Goal: Transaction & Acquisition: Book appointment/travel/reservation

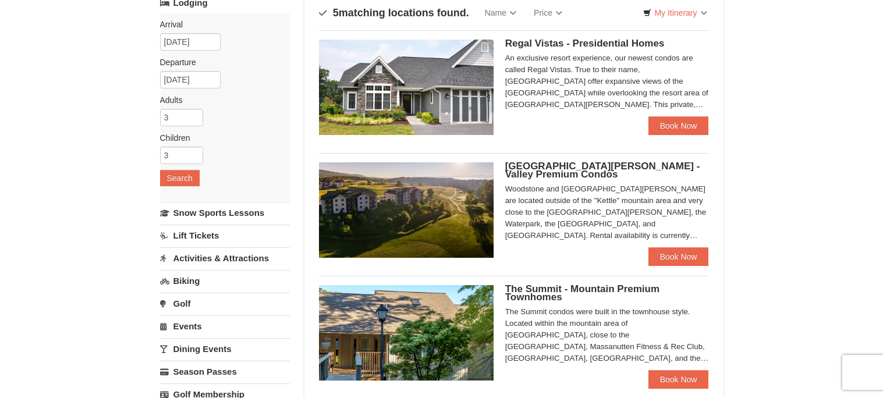
scroll to position [94, 0]
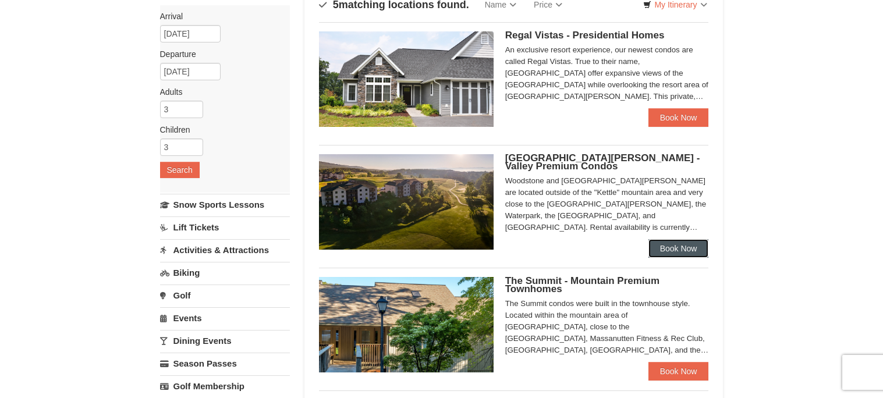
click at [683, 251] on link "Book Now" at bounding box center [678, 248] width 61 height 19
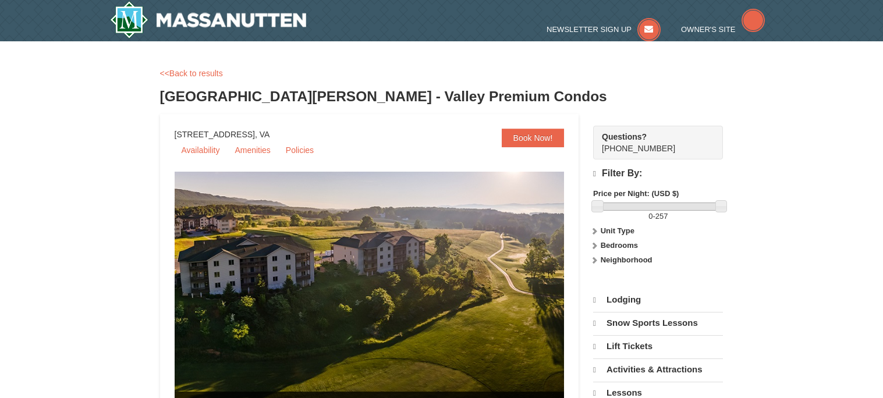
select select "10"
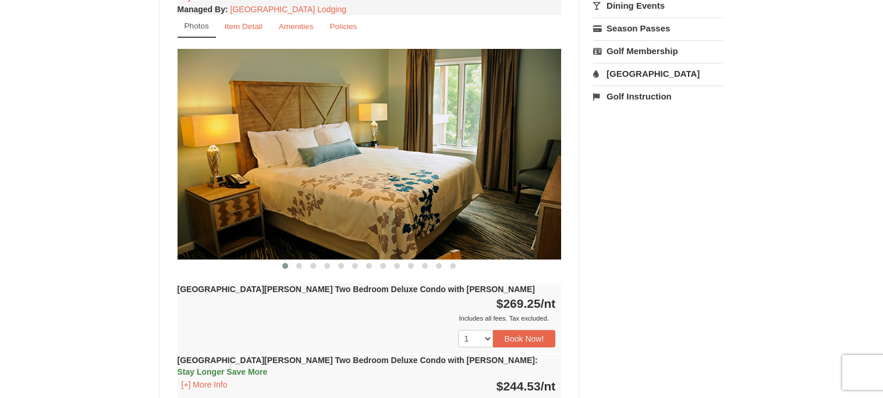
scroll to position [452, 0]
click at [296, 260] on button at bounding box center [299, 266] width 14 height 12
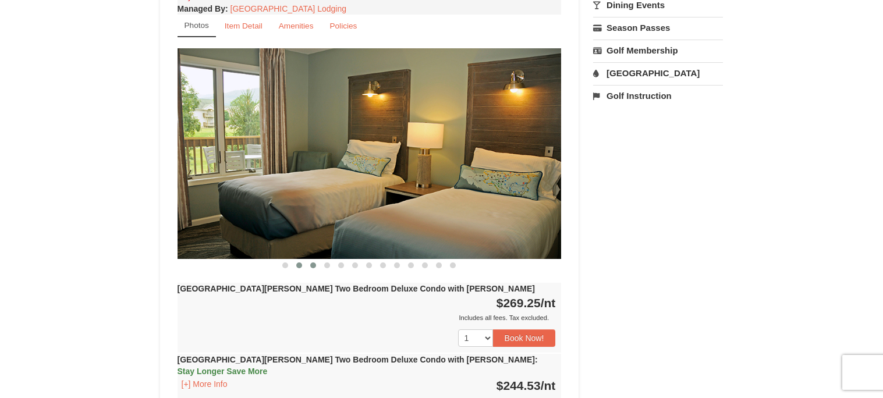
click at [317, 260] on button at bounding box center [313, 266] width 14 height 12
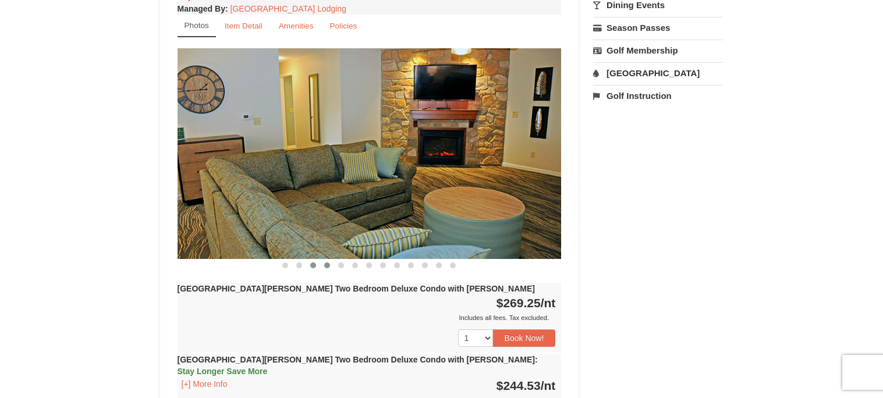
click at [329, 262] on span at bounding box center [327, 265] width 6 height 6
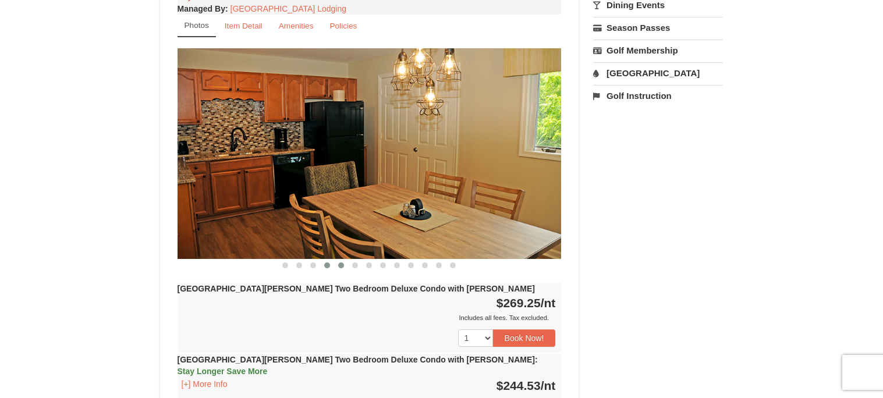
click at [342, 260] on button at bounding box center [341, 266] width 14 height 12
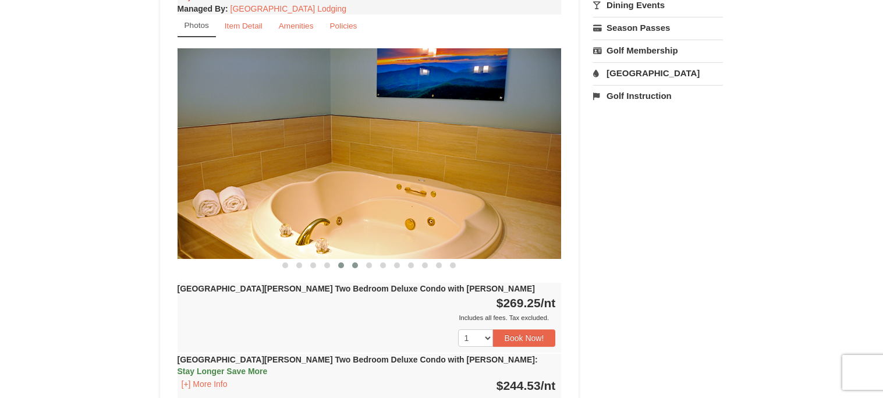
click at [348, 260] on button at bounding box center [355, 266] width 14 height 12
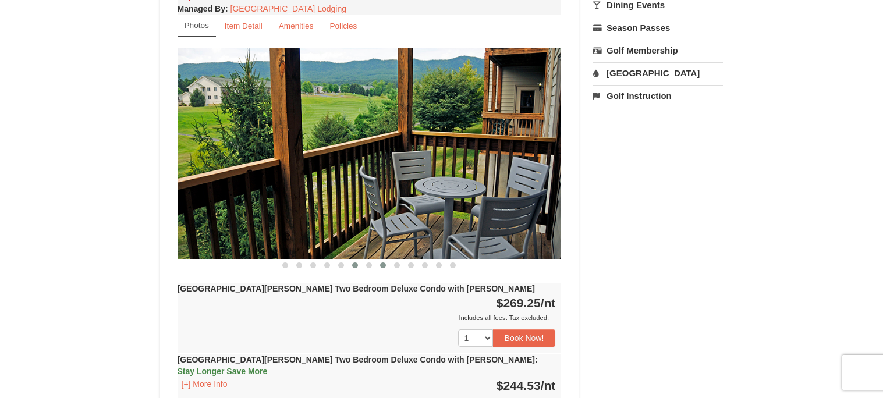
click at [383, 260] on button at bounding box center [383, 266] width 14 height 12
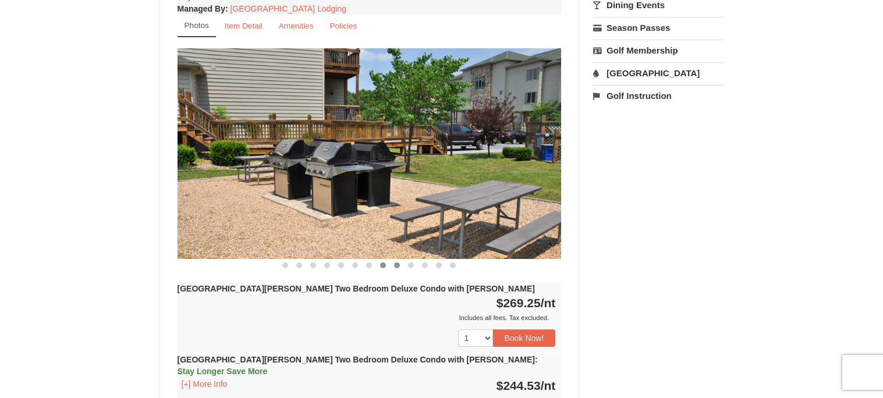
click at [395, 260] on button at bounding box center [397, 266] width 14 height 12
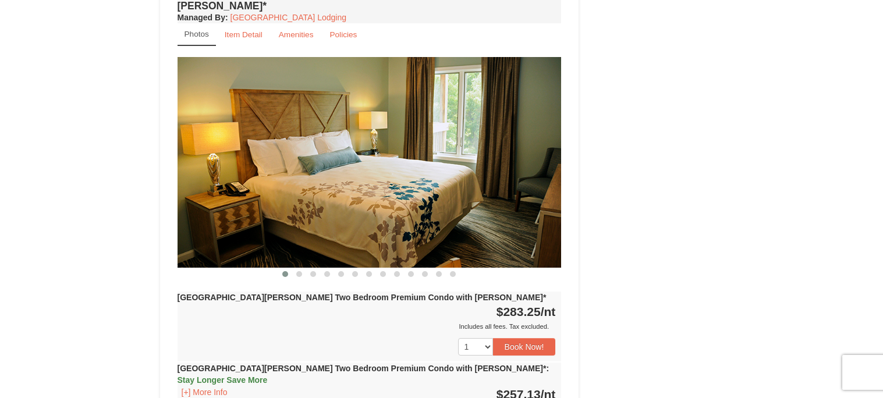
scroll to position [2283, 0]
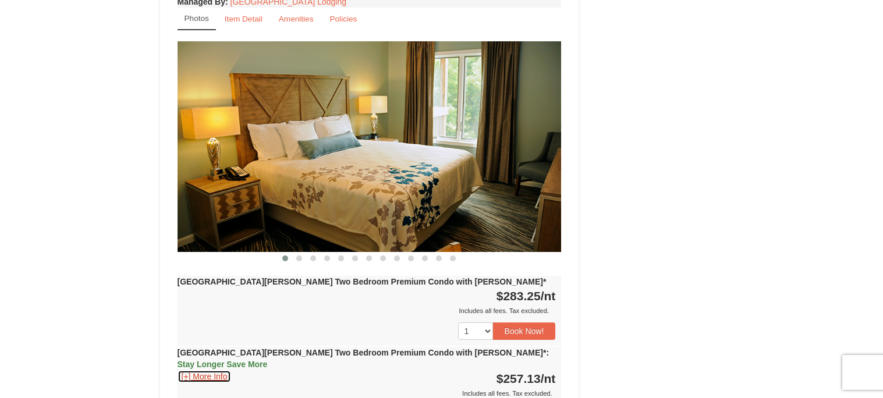
click at [212, 370] on button "[+] More Info" at bounding box center [204, 376] width 54 height 13
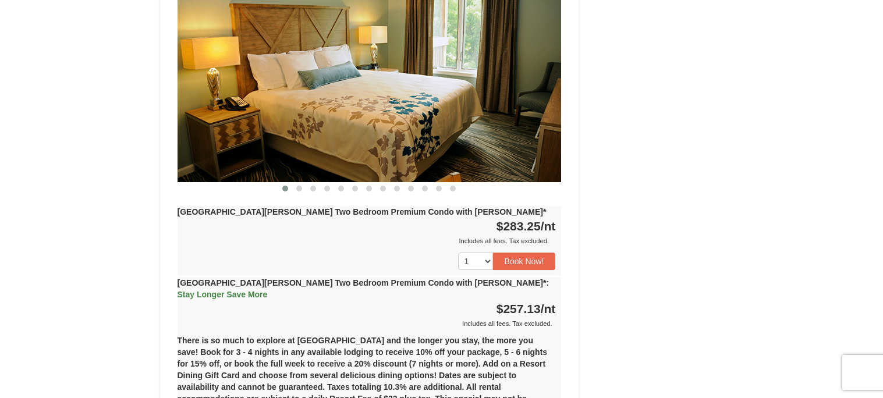
scroll to position [2376, 0]
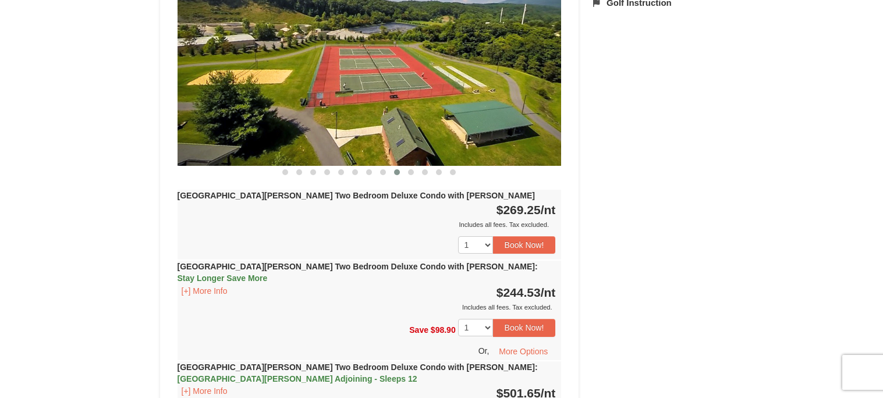
scroll to position [524, 0]
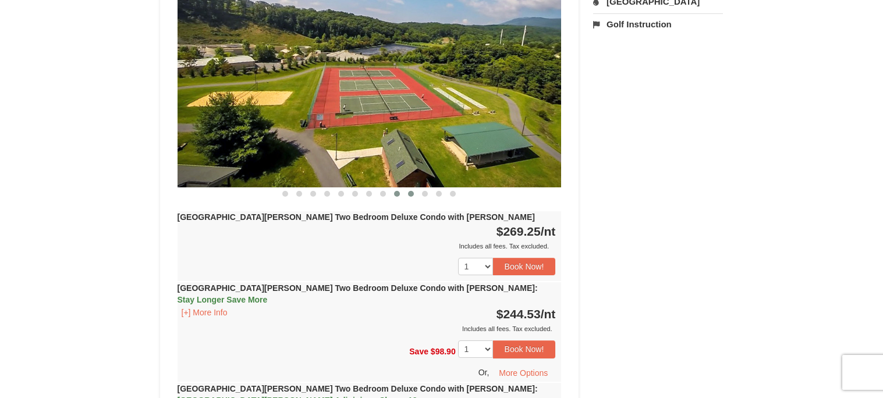
click at [414, 188] on button at bounding box center [411, 194] width 14 height 12
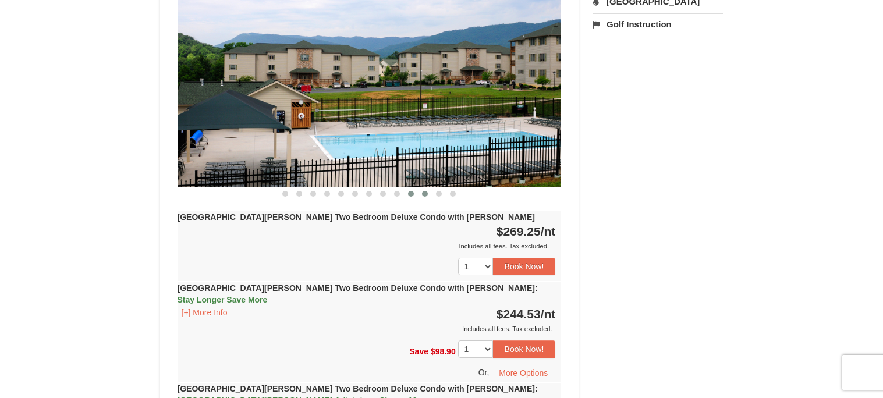
click at [424, 191] on span at bounding box center [425, 194] width 6 height 6
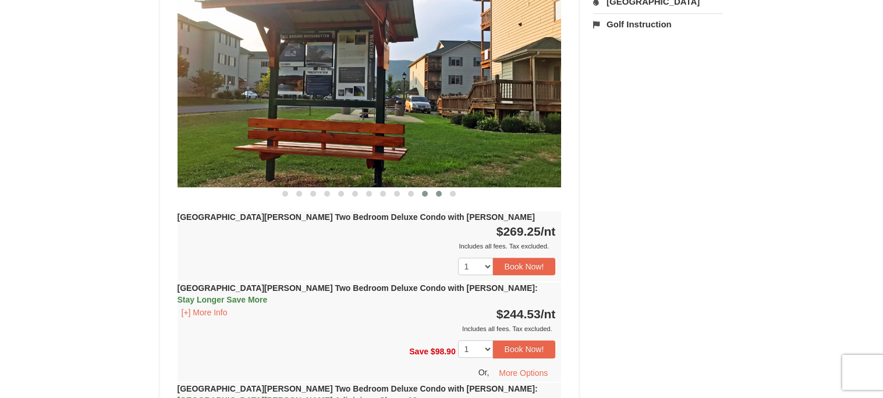
click at [436, 191] on span at bounding box center [439, 194] width 6 height 6
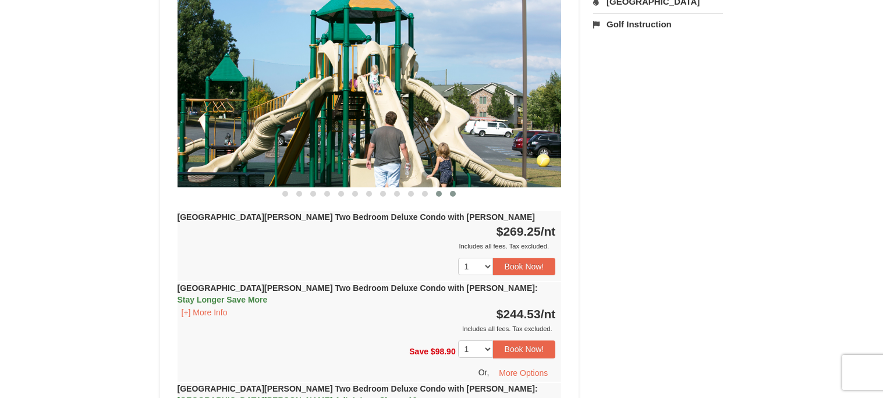
click at [457, 188] on button at bounding box center [453, 194] width 14 height 12
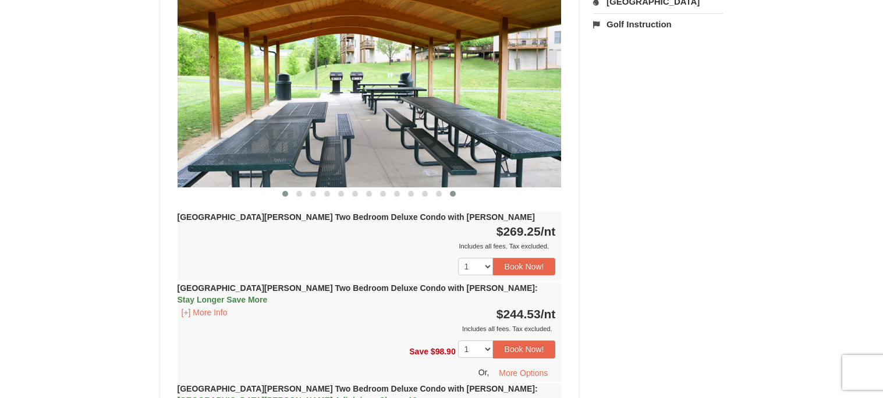
click at [289, 188] on button at bounding box center [285, 194] width 14 height 12
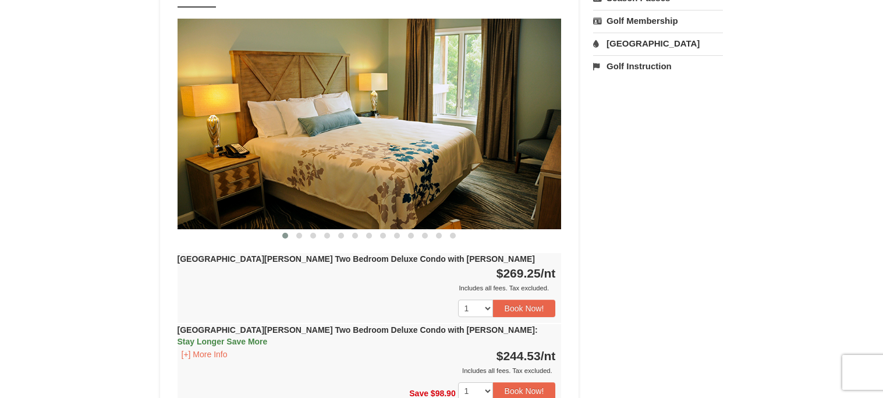
scroll to position [452, 0]
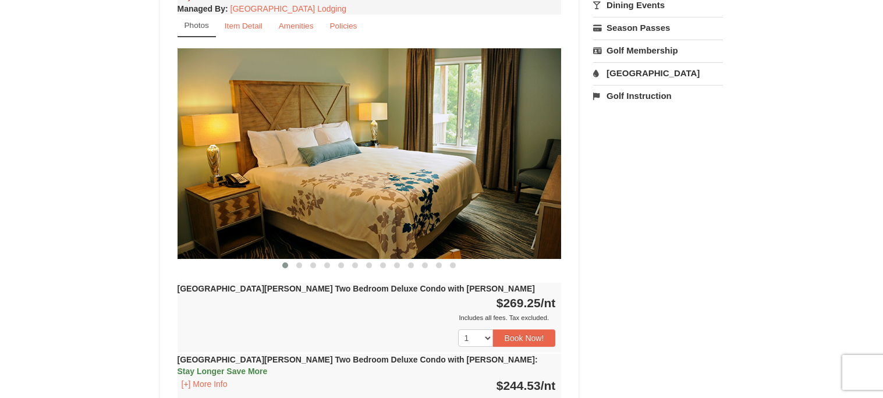
click at [527, 123] on img at bounding box center [369, 153] width 384 height 210
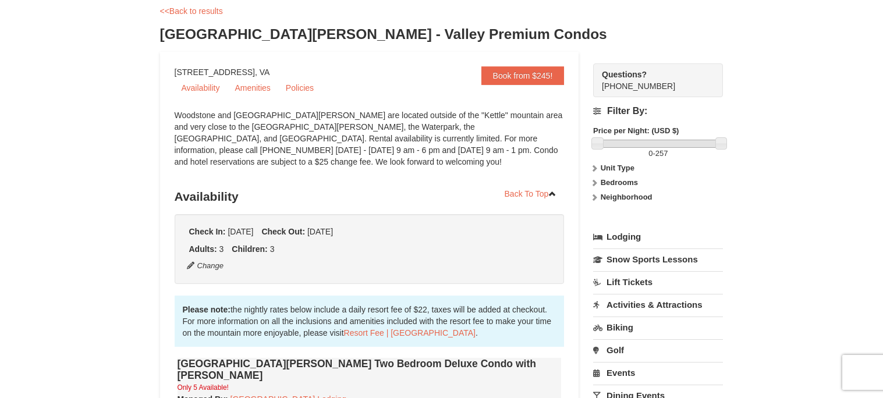
scroll to position [0, 0]
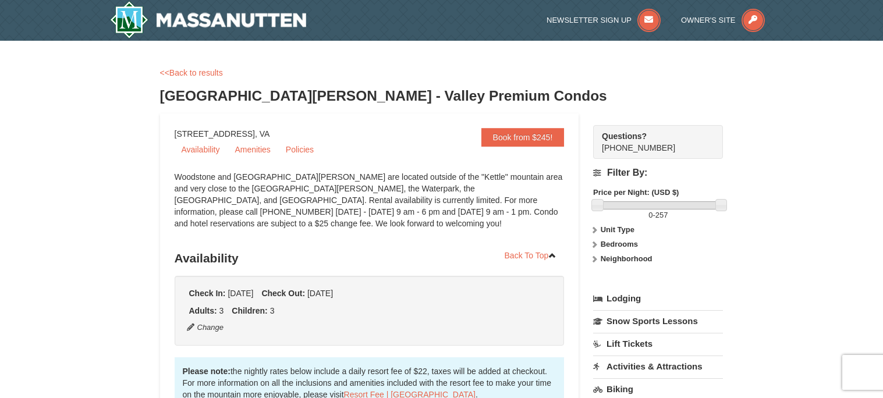
click at [609, 226] on strong "Unit Type" at bounding box center [617, 229] width 34 height 9
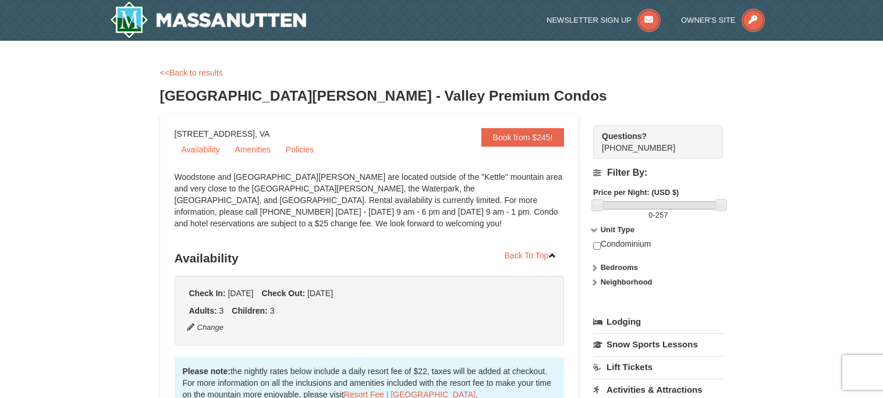
click at [609, 226] on strong "Unit Type" at bounding box center [617, 229] width 34 height 9
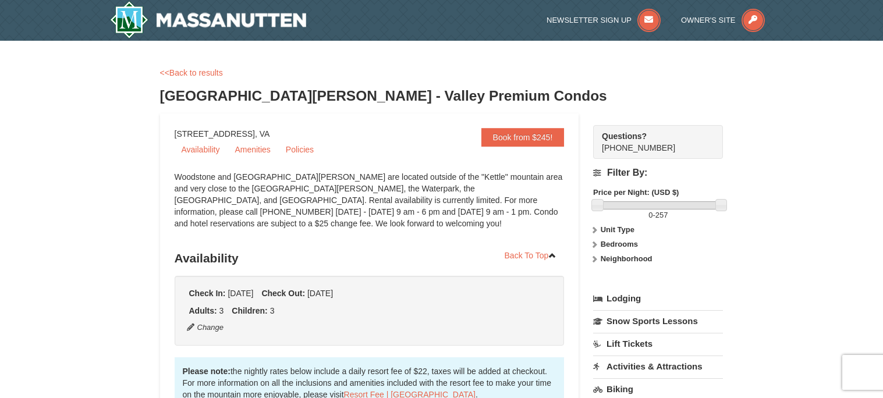
click at [609, 226] on strong "Unit Type" at bounding box center [617, 229] width 34 height 9
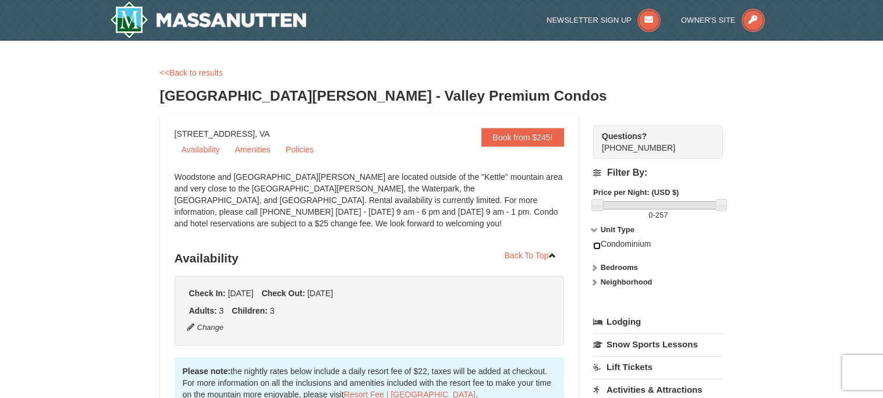
click at [598, 244] on input "checkbox" at bounding box center [597, 246] width 8 height 8
checkbox input "true"
click at [605, 229] on strong "Unit Type" at bounding box center [617, 229] width 34 height 9
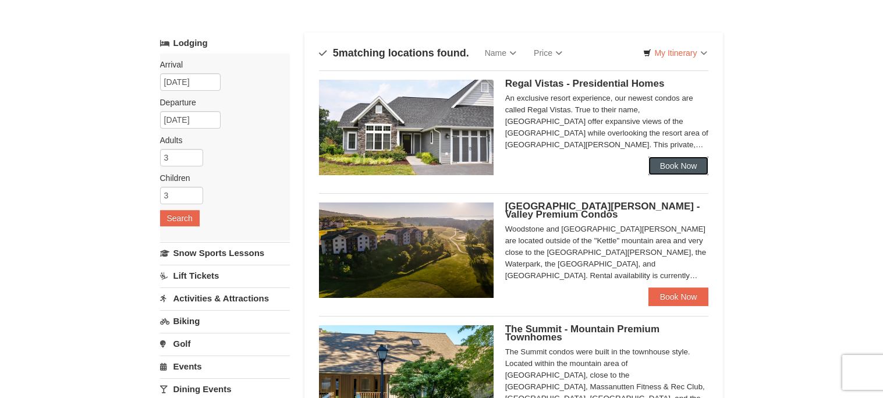
click at [659, 169] on link "Book Now" at bounding box center [678, 166] width 61 height 19
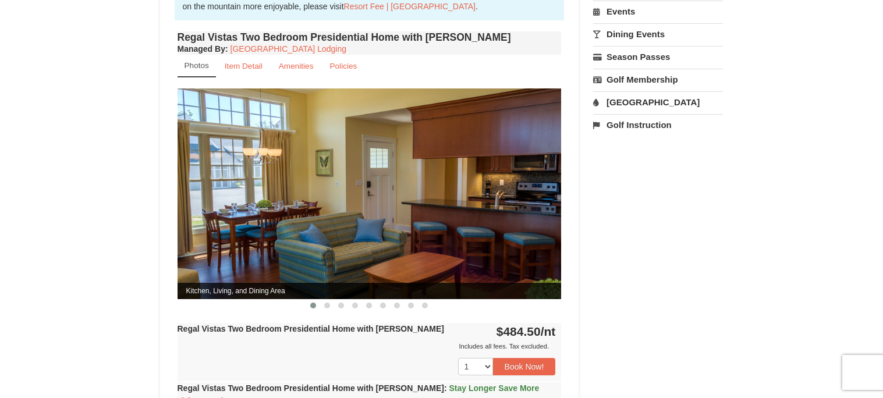
scroll to position [429, 0]
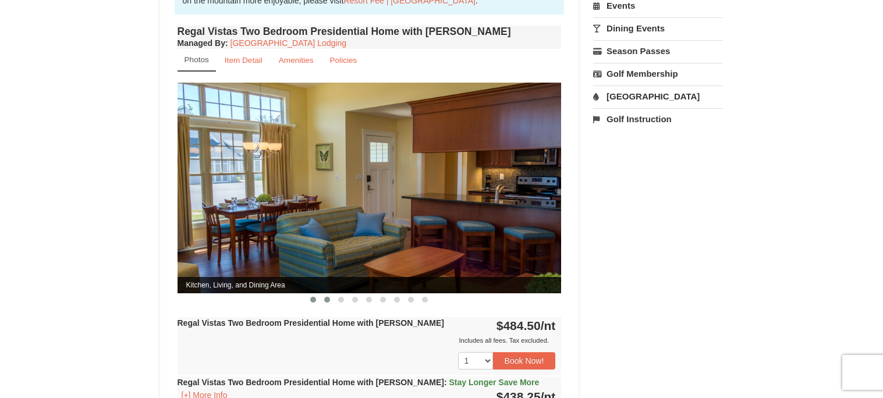
click at [326, 294] on button at bounding box center [327, 300] width 14 height 12
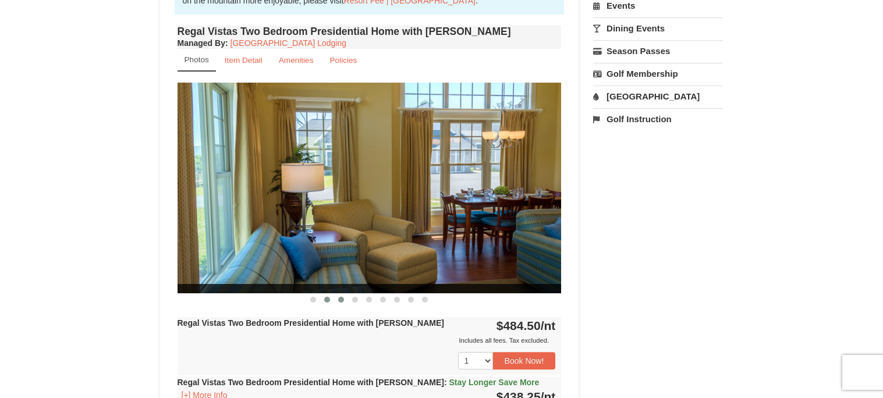
click at [344, 294] on button at bounding box center [341, 300] width 14 height 12
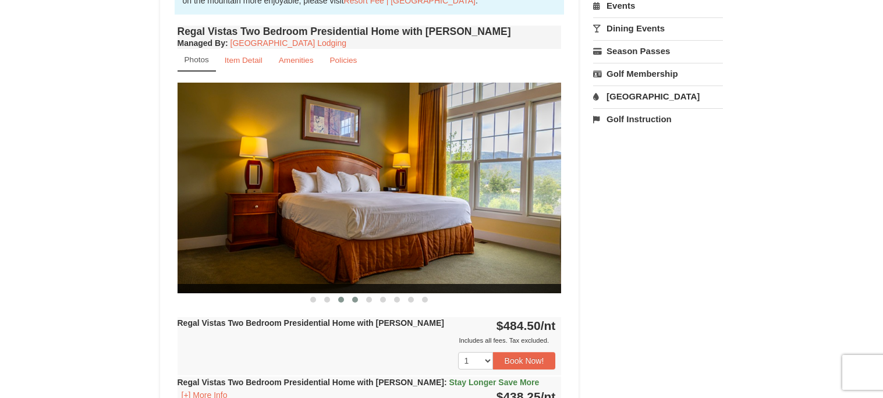
click at [356, 297] on span at bounding box center [355, 300] width 6 height 6
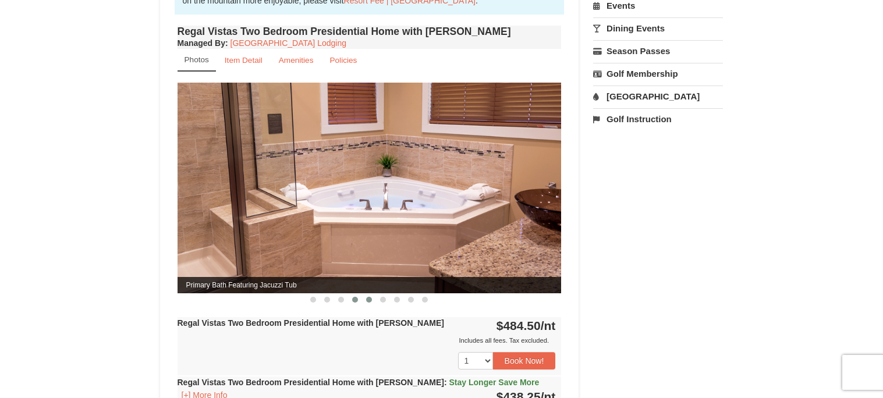
click at [373, 294] on button at bounding box center [369, 300] width 14 height 12
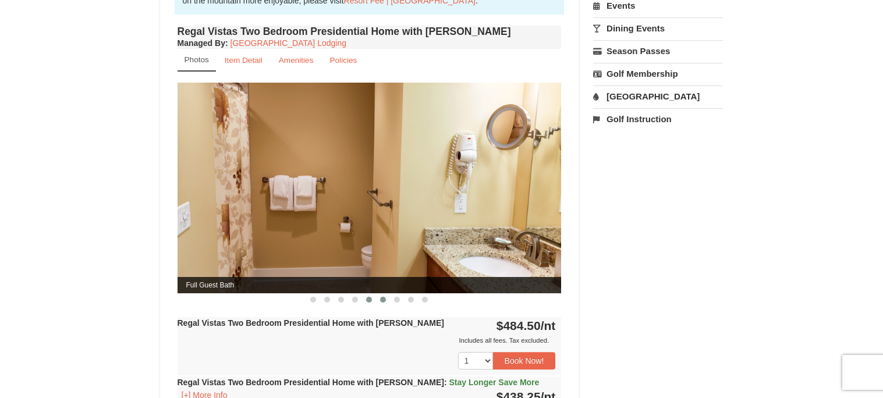
click at [383, 294] on button at bounding box center [383, 300] width 14 height 12
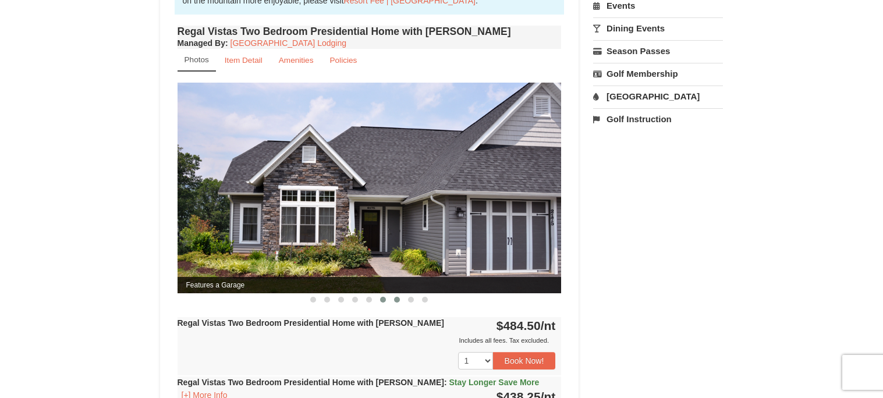
click at [401, 294] on button at bounding box center [397, 300] width 14 height 12
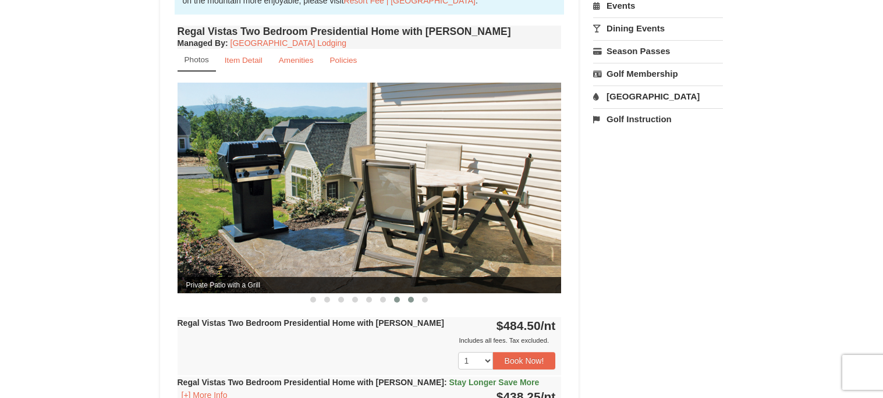
click at [408, 294] on button at bounding box center [411, 300] width 14 height 12
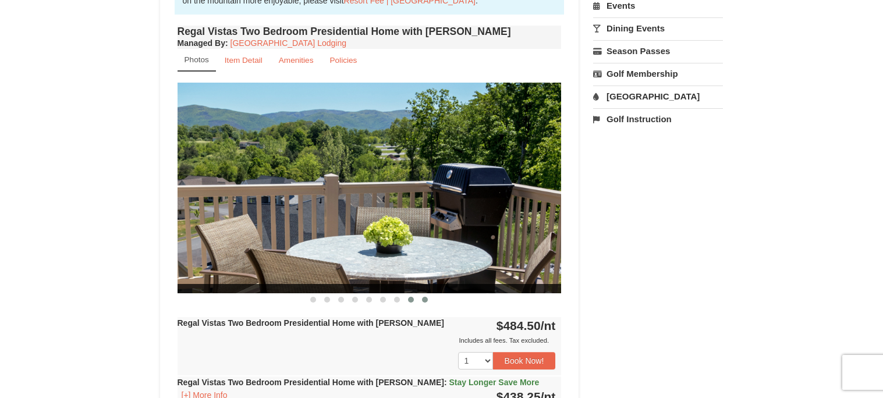
click at [424, 294] on button at bounding box center [425, 300] width 14 height 12
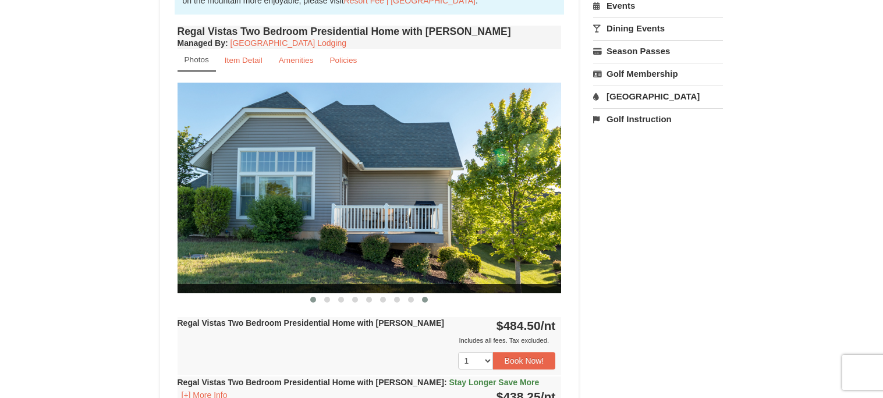
click at [310, 294] on button at bounding box center [313, 300] width 14 height 12
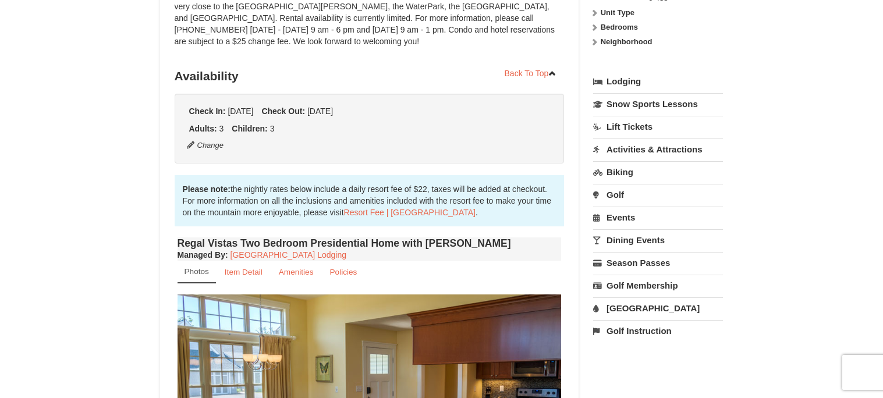
scroll to position [82, 0]
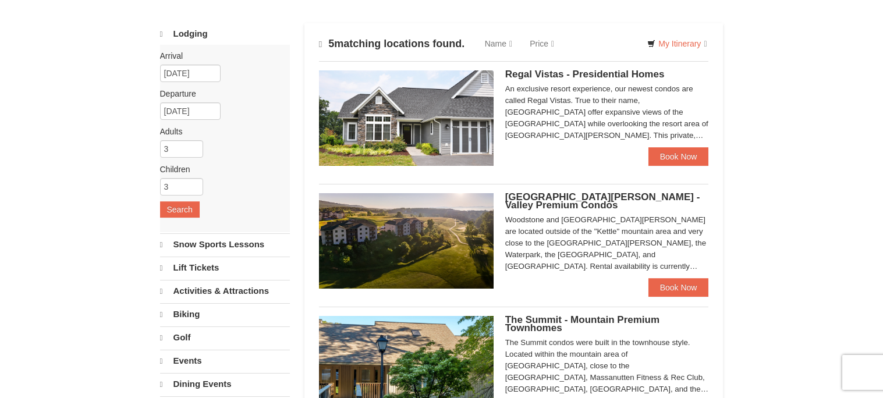
scroll to position [243, 0]
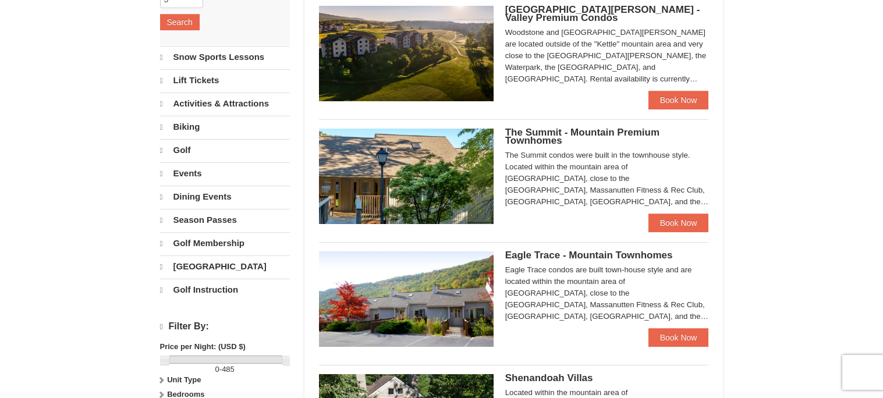
click at [527, 139] on span "The Summit - Mountain Premium Townhomes" at bounding box center [582, 136] width 154 height 19
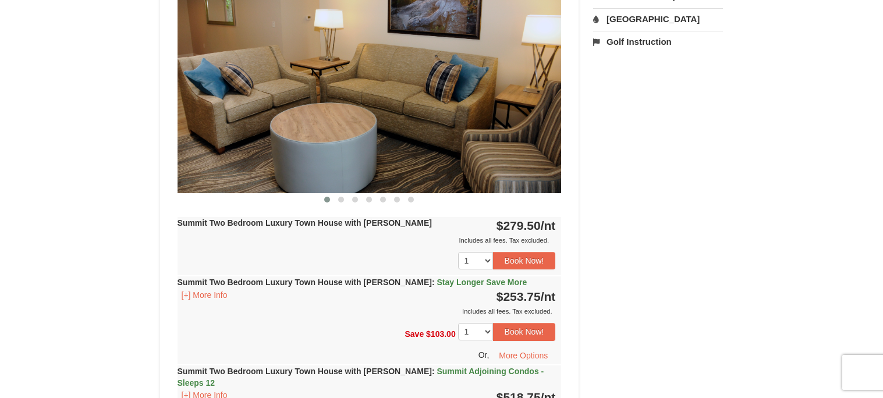
click at [333, 197] on button at bounding box center [327, 200] width 14 height 12
click at [337, 204] on button at bounding box center [341, 200] width 14 height 12
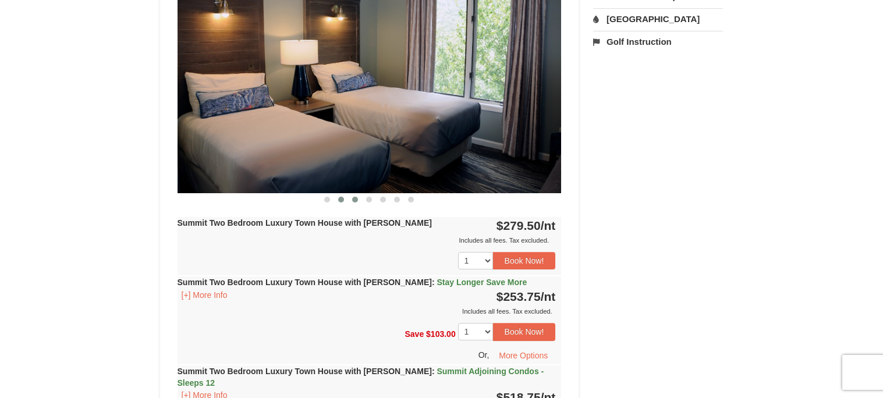
click at [350, 201] on button at bounding box center [355, 200] width 14 height 12
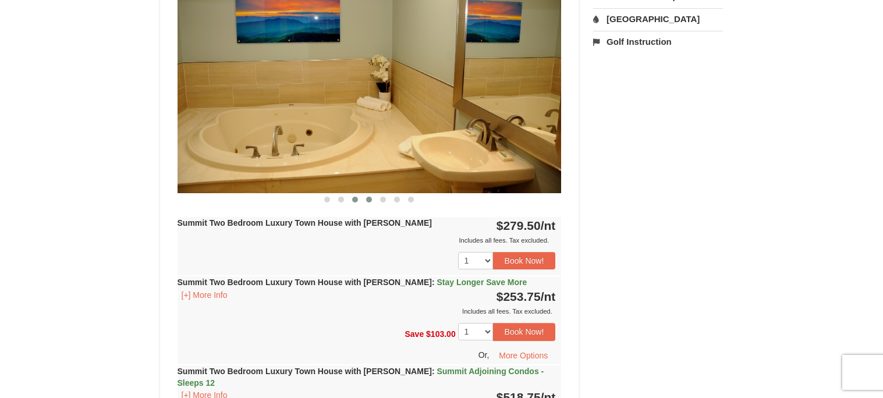
click at [364, 201] on button at bounding box center [369, 200] width 14 height 12
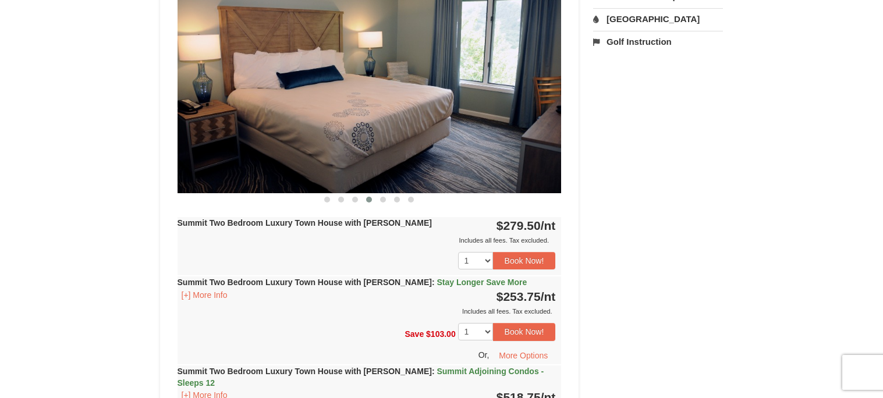
click at [376, 204] on div "Summit Two Bedroom Luxury Town House with Jacuzzi Only 2 Available! Managed By …" at bounding box center [370, 198] width 390 height 577
click at [378, 201] on button at bounding box center [383, 200] width 14 height 12
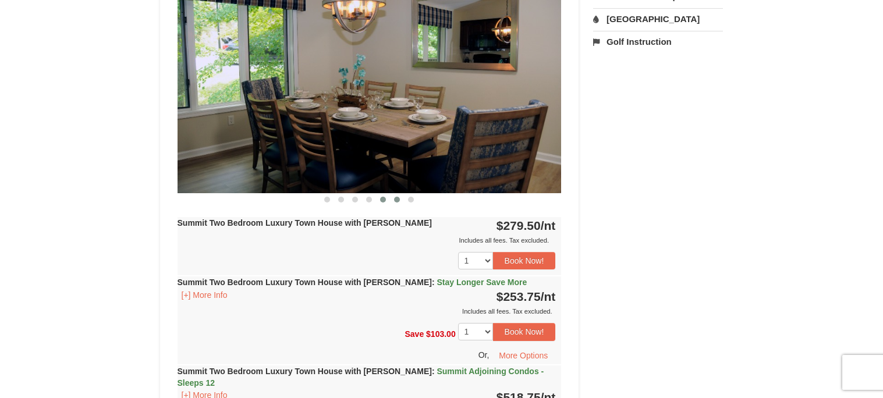
click at [401, 201] on button at bounding box center [397, 200] width 14 height 12
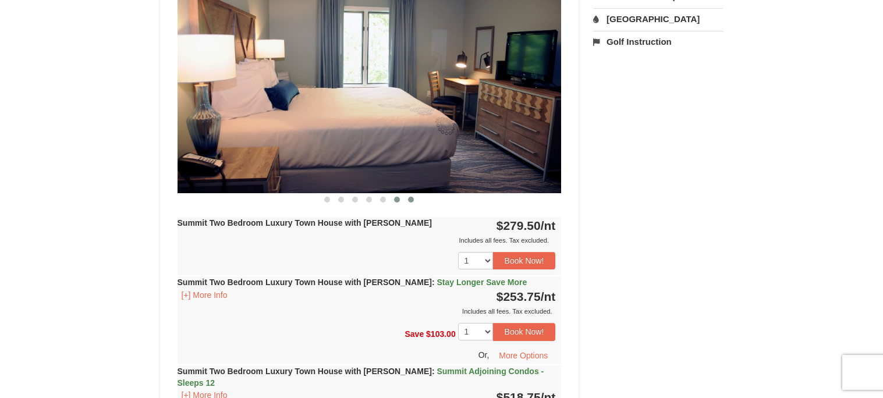
click at [411, 202] on button at bounding box center [411, 200] width 14 height 12
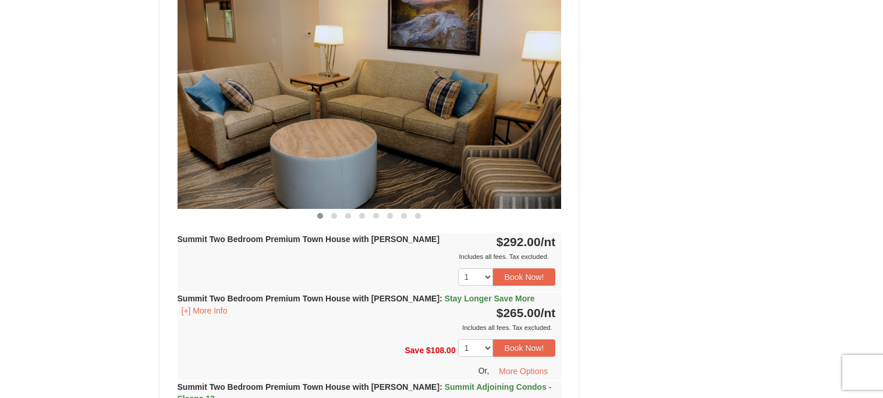
scroll to position [1088, 0]
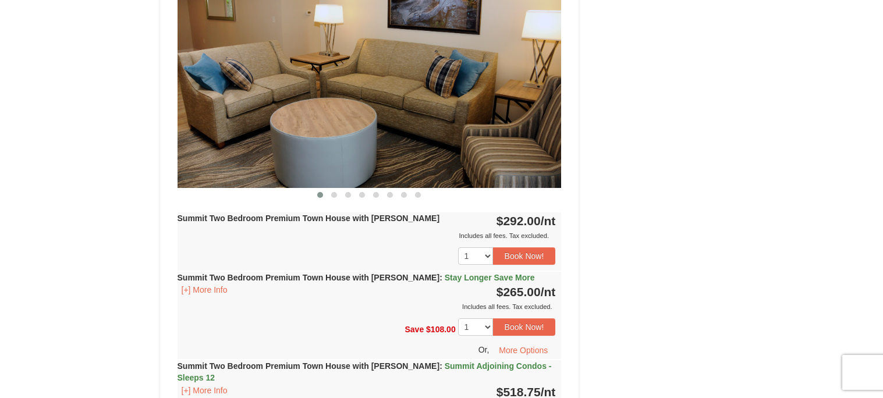
click at [528, 84] on img at bounding box center [369, 83] width 384 height 210
click at [339, 189] on button at bounding box center [334, 195] width 14 height 12
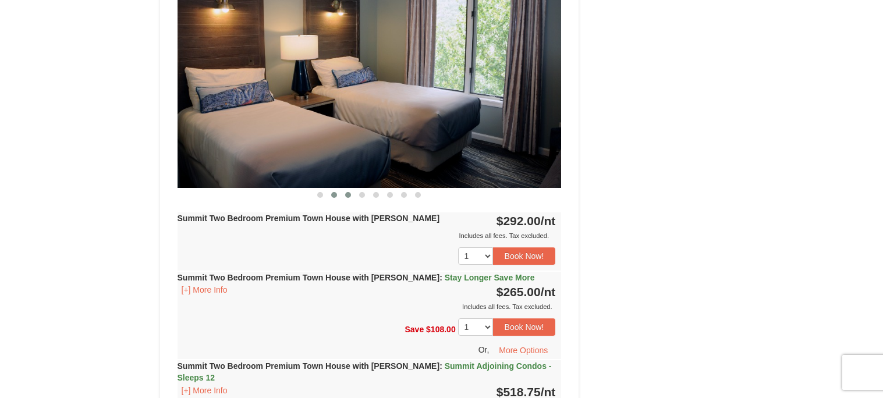
click at [342, 189] on button at bounding box center [348, 195] width 14 height 12
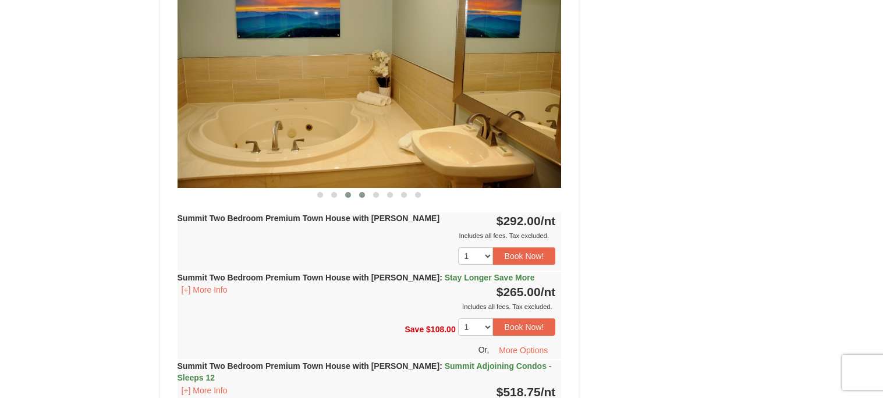
click at [364, 189] on button at bounding box center [362, 195] width 14 height 12
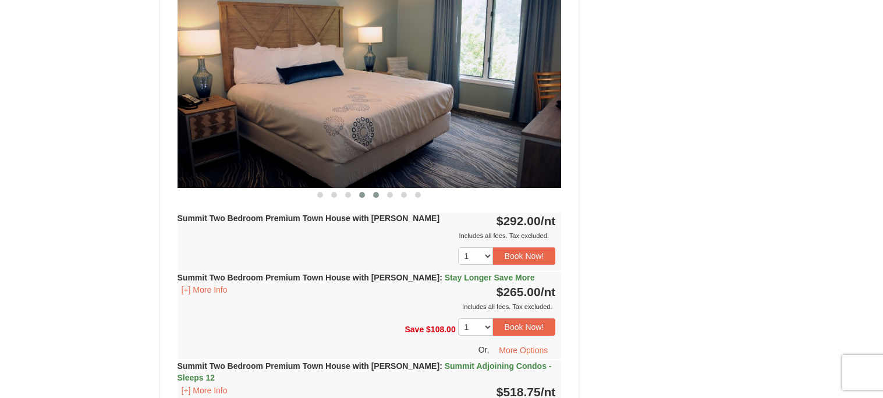
click at [374, 192] on span at bounding box center [376, 195] width 6 height 6
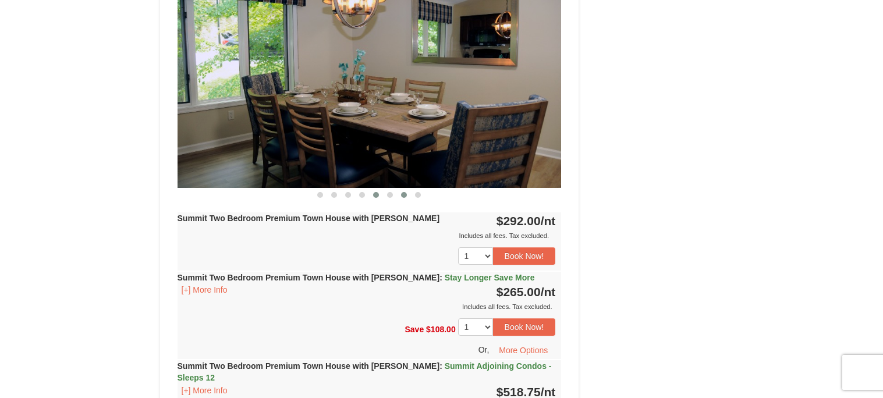
click at [397, 189] on button at bounding box center [404, 195] width 14 height 12
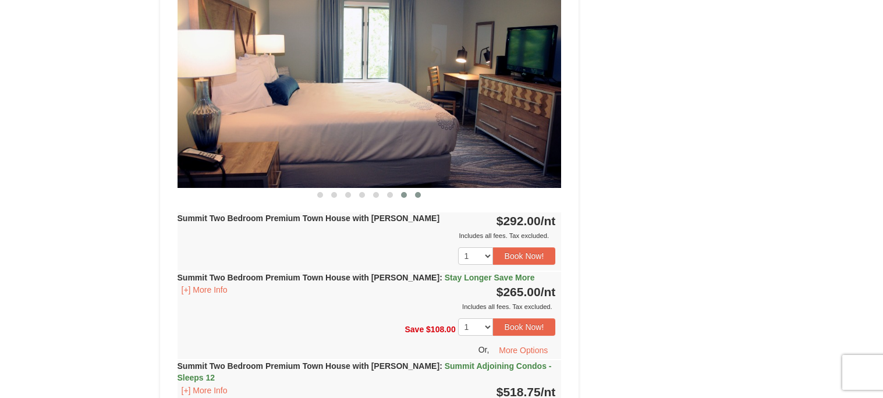
click at [413, 189] on button at bounding box center [418, 195] width 14 height 12
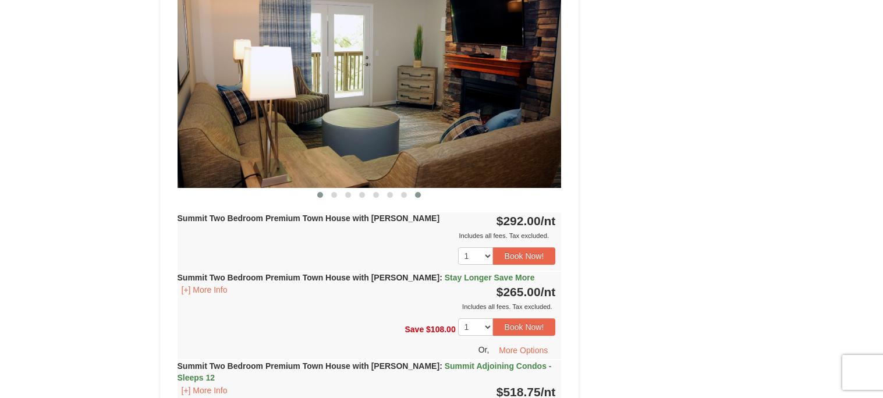
click at [323, 189] on button at bounding box center [320, 195] width 14 height 12
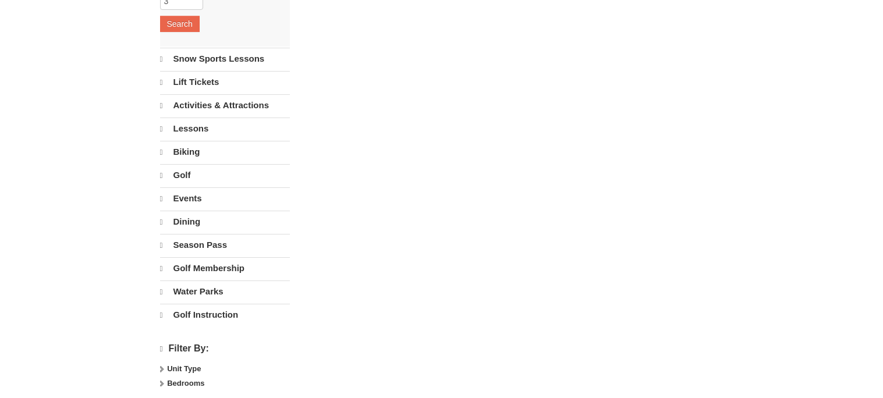
select select "10"
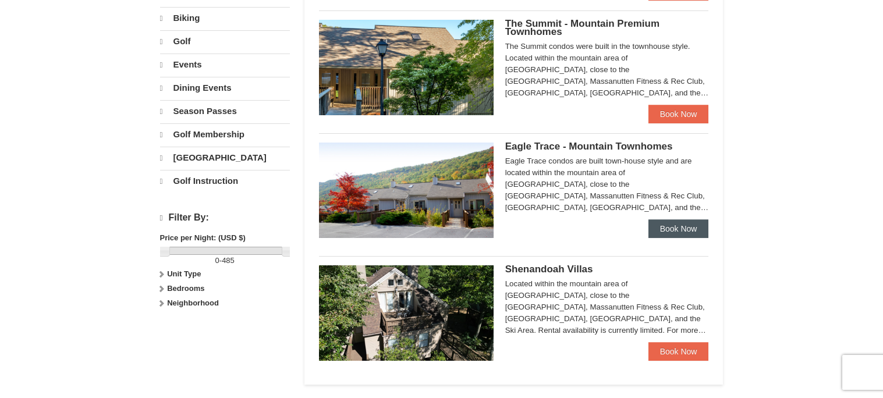
scroll to position [351, 0]
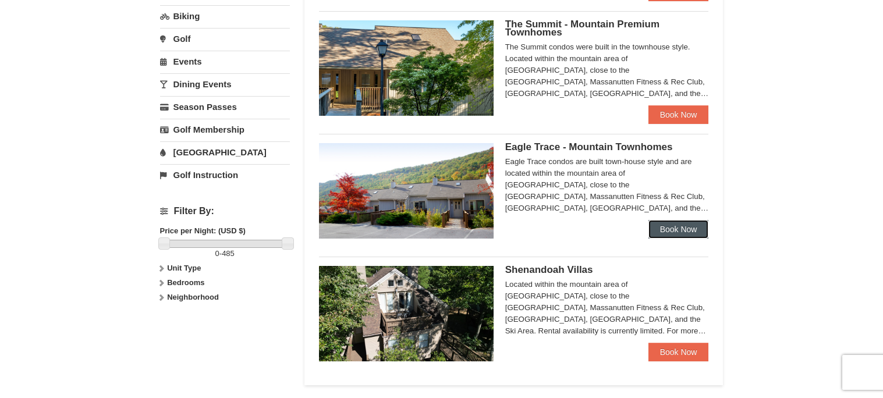
click at [671, 221] on link "Book Now" at bounding box center [678, 229] width 61 height 19
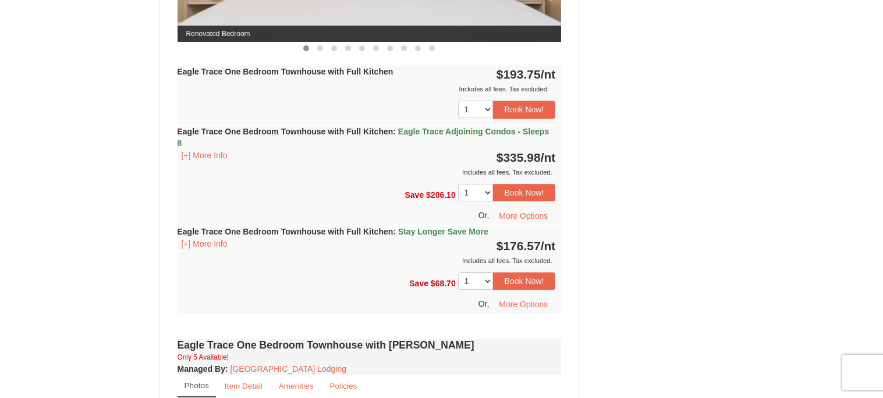
scroll to position [685, 0]
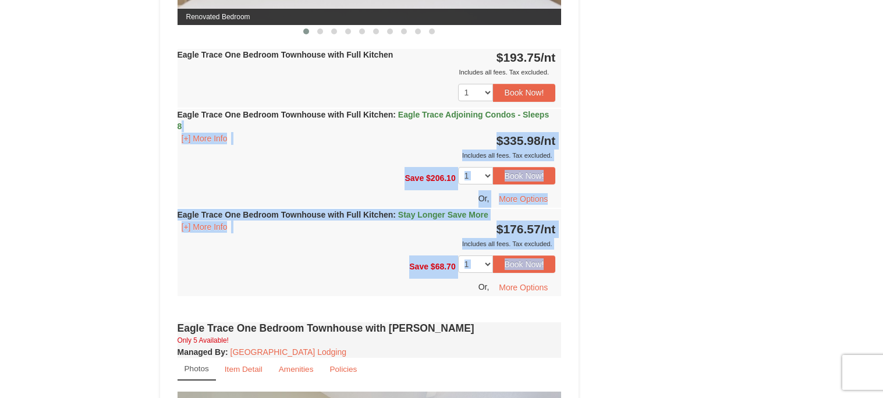
drag, startPoint x: 337, startPoint y: 278, endPoint x: 436, endPoint y: 130, distance: 178.2
click at [484, 129] on div "Eagle Trace One Bedroom Townhouse with Full Kitchen $193.75 /nt Includes all fe…" at bounding box center [369, 172] width 384 height 247
drag, startPoint x: 691, startPoint y: 221, endPoint x: 683, endPoint y: 216, distance: 9.7
click at [692, 220] on div "Book from $177! 1822 Resort Drive, Massanutten, VA Availability Amenities Polic…" at bounding box center [441, 285] width 563 height 1713
click at [708, 212] on div "Book from $177! 1822 Resort Drive, Massanutten, VA Availability Amenities Polic…" at bounding box center [441, 285] width 563 height 1713
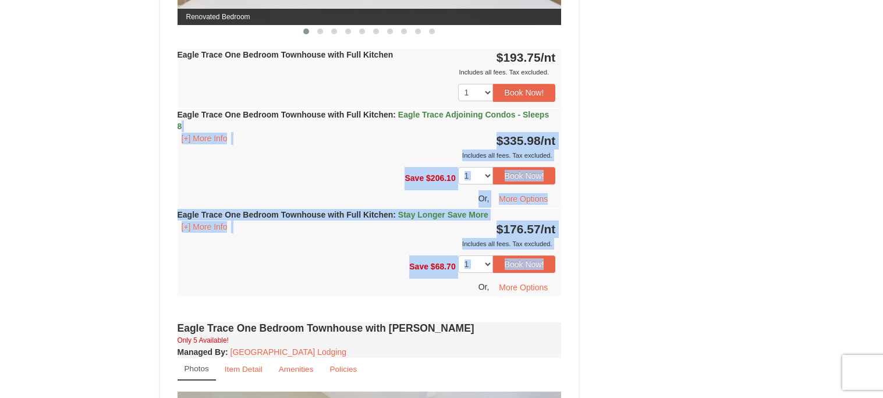
click at [683, 148] on div "Book from $177! 1822 Resort Drive, Massanutten, VA Availability Amenities Polic…" at bounding box center [441, 285] width 563 height 1713
click at [310, 145] on div "Eagle Trace One Bedroom Townhouse with Full Kitchen : Eagle Trace Adjoining Con…" at bounding box center [369, 135] width 384 height 52
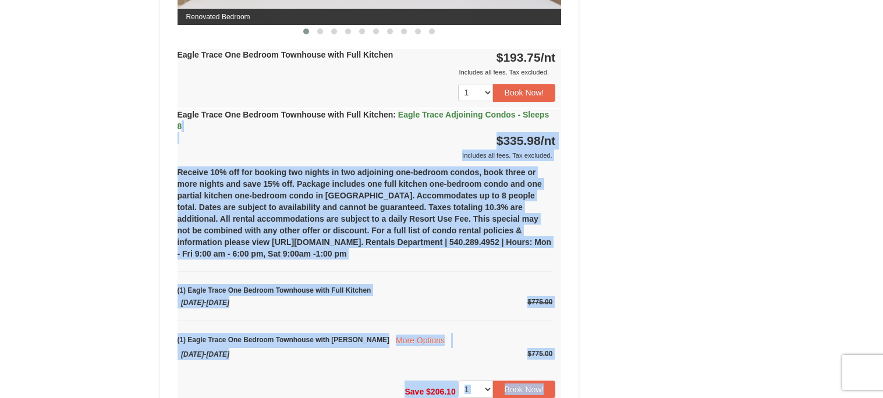
click at [825, 158] on div "× <<Back to results Eagle Trace - Mountain Townhomes Book from $177! 1822 Resor…" at bounding box center [441, 368] width 883 height 2025
click at [799, 153] on div "× <<Back to results Eagle Trace - Mountain Townhomes Book from $177! 1822 Resor…" at bounding box center [441, 368] width 883 height 2025
click at [800, 152] on div "× <<Back to results Eagle Trace - Mountain Townhomes Book from $177! 1822 Resor…" at bounding box center [441, 368] width 883 height 2025
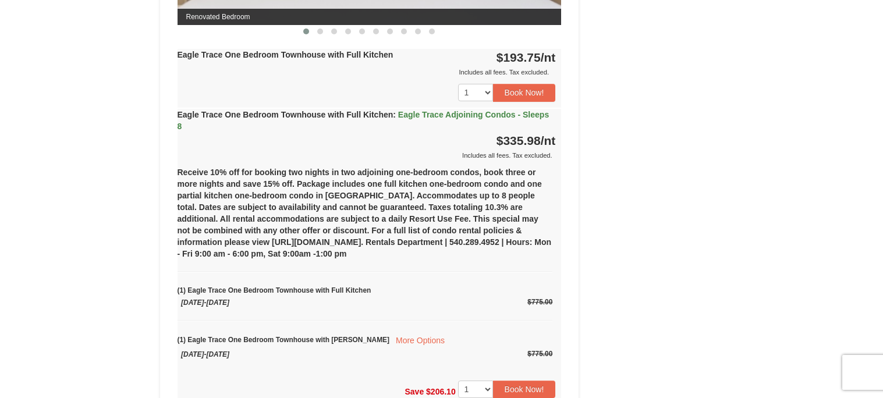
drag, startPoint x: 801, startPoint y: 151, endPoint x: 787, endPoint y: 148, distance: 15.0
click at [799, 151] on div "× <<Back to results Eagle Trace - Mountain Townhomes Book from $177! 1822 Resor…" at bounding box center [441, 368] width 883 height 2025
click at [252, 326] on div "(1) Eagle Trace One Bedroom Townhouse with Jacuzzi More Options Wednesday, Nove…" at bounding box center [364, 340] width 375 height 40
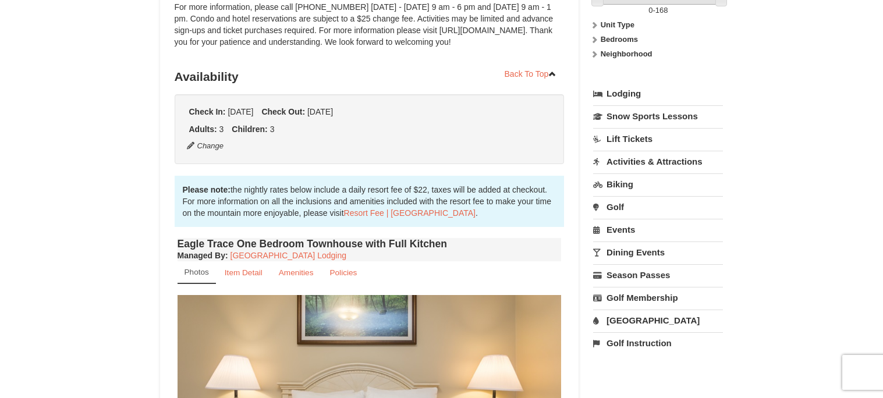
scroll to position [0, 0]
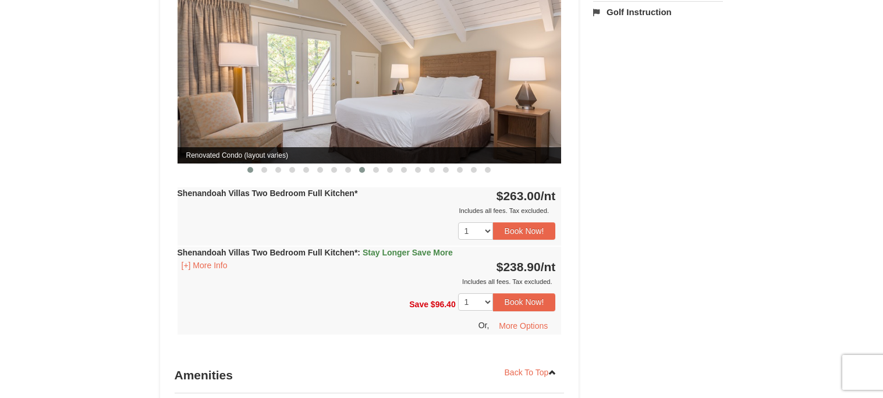
scroll to position [606, 0]
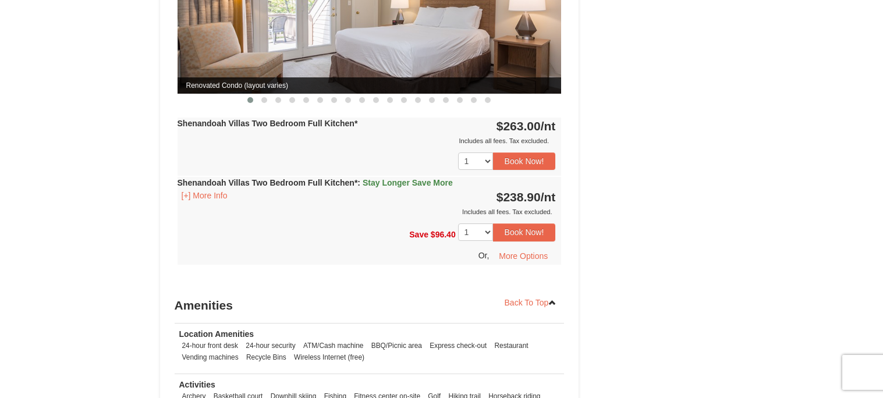
drag, startPoint x: 237, startPoint y: 186, endPoint x: 322, endPoint y: 161, distance: 88.7
click at [331, 162] on div "Shenandoah Villas Two Bedroom Full Kitchen* $263.00 /nt Includes all fees. Tax …" at bounding box center [369, 191] width 384 height 147
